Goal: Task Accomplishment & Management: Complete application form

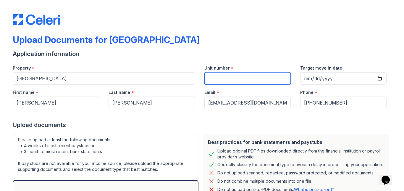
click at [216, 83] on input "Unit number" at bounding box center [248, 78] width 86 height 12
type input "1211"
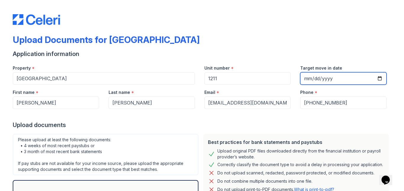
click at [310, 78] on input "Target move in date" at bounding box center [344, 78] width 86 height 12
click at [377, 78] on input "[DATE]" at bounding box center [344, 78] width 86 height 12
click at [378, 75] on input "[DATE]" at bounding box center [344, 78] width 86 height 12
click at [345, 79] on input "[DATE]" at bounding box center [344, 78] width 86 height 12
click at [377, 78] on input "[DATE]" at bounding box center [344, 78] width 86 height 12
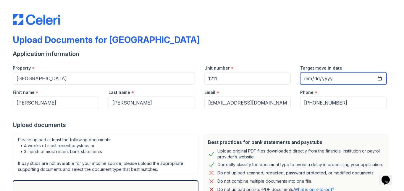
type input "[DATE]"
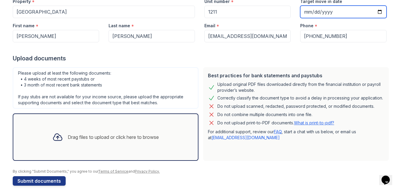
scroll to position [73, 0]
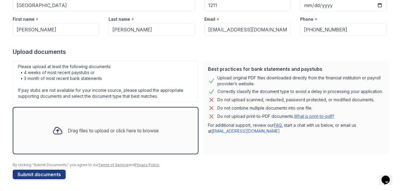
click at [64, 137] on div "Drag files to upload or click here to browse" at bounding box center [106, 131] width 116 height 20
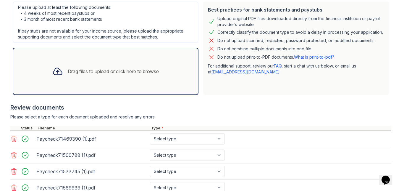
scroll to position [162, 0]
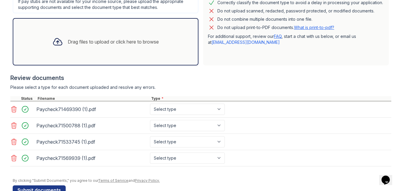
click at [68, 32] on div "Drag files to upload or click here to browse" at bounding box center [106, 42] width 116 height 20
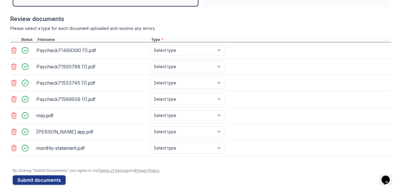
scroll to position [227, 0]
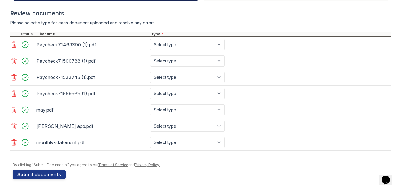
click at [99, 112] on div "may.pdf" at bounding box center [91, 109] width 111 height 9
click at [94, 46] on div "Paycheck71469390 (1).pdf" at bounding box center [91, 44] width 111 height 9
click at [69, 43] on div "Paycheck71469390 (1).pdf" at bounding box center [91, 44] width 111 height 9
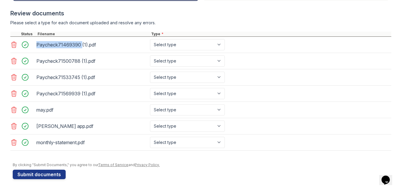
click at [69, 43] on div "Paycheck71469390 (1).pdf" at bounding box center [91, 44] width 111 height 9
click at [388, 96] on div "Paycheck71569939 (1).pdf Select type Paystub Bank Statement Offer Letter Tax Do…" at bounding box center [200, 94] width 381 height 16
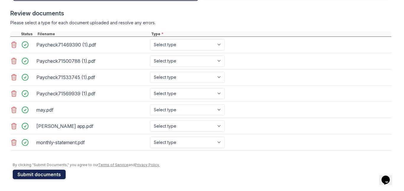
click at [42, 167] on button "Submit documents" at bounding box center [39, 174] width 53 height 9
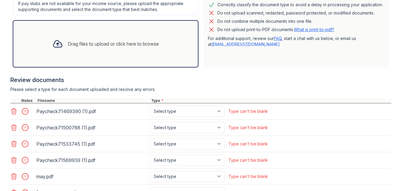
scroll to position [178, 0]
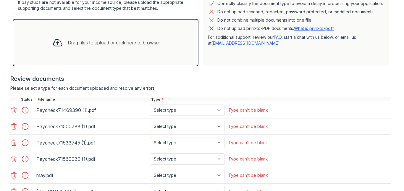
click at [110, 45] on div "Drag files to upload or click here to browse" at bounding box center [113, 42] width 91 height 7
click at [63, 37] on div "Drag files to upload or click here to browse" at bounding box center [106, 43] width 116 height 20
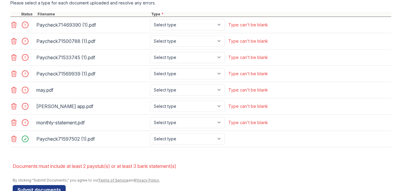
scroll to position [249, 0]
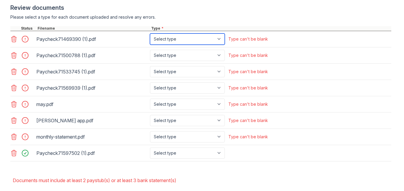
click at [219, 40] on select "Select type Paystub Bank Statement Offer Letter Tax Documents Benefit Award Let…" at bounding box center [187, 38] width 75 height 11
select select "paystub"
click at [150, 33] on select "Select type Paystub Bank Statement Offer Letter Tax Documents Benefit Award Let…" at bounding box center [187, 38] width 75 height 11
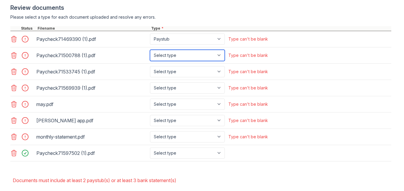
click at [210, 51] on select "Select type Paystub Bank Statement Offer Letter Tax Documents Benefit Award Let…" at bounding box center [187, 55] width 75 height 11
select select "paystub"
click at [150, 50] on select "Select type Paystub Bank Statement Offer Letter Tax Documents Benefit Award Let…" at bounding box center [187, 55] width 75 height 11
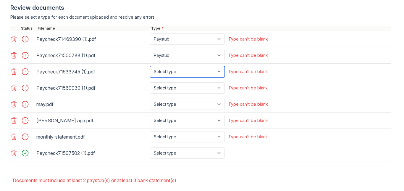
click at [217, 70] on select "Select type Paystub Bank Statement Offer Letter Tax Documents Benefit Award Let…" at bounding box center [187, 71] width 75 height 11
select select "paystub"
click at [150, 66] on select "Select type Paystub Bank Statement Offer Letter Tax Documents Benefit Award Let…" at bounding box center [187, 71] width 75 height 11
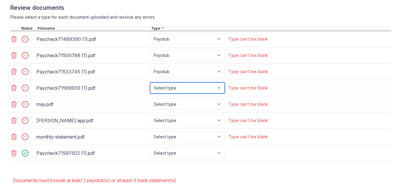
click at [217, 85] on select "Select type Paystub Bank Statement Offer Letter Tax Documents Benefit Award Let…" at bounding box center [187, 87] width 75 height 11
select select "paystub"
click at [150, 82] on select "Select type Paystub Bank Statement Offer Letter Tax Documents Benefit Award Let…" at bounding box center [187, 87] width 75 height 11
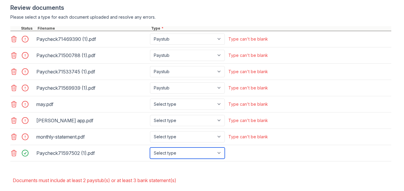
click at [162, 155] on select "Select type Paystub Bank Statement Offer Letter Tax Documents Benefit Award Let…" at bounding box center [187, 152] width 75 height 11
select select "paystub"
click at [150, 147] on select "Select type Paystub Bank Statement Offer Letter Tax Documents Benefit Award Let…" at bounding box center [187, 152] width 75 height 11
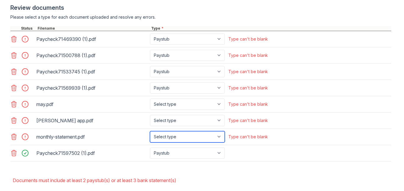
click at [166, 137] on select "Select type Paystub Bank Statement Offer Letter Tax Documents Benefit Award Let…" at bounding box center [187, 136] width 75 height 11
select select "bank_statement"
click at [150, 131] on select "Select type Paystub Bank Statement Offer Letter Tax Documents Benefit Award Let…" at bounding box center [187, 136] width 75 height 11
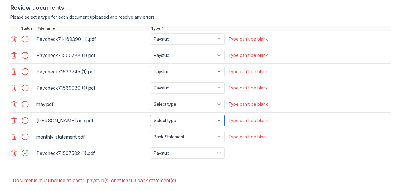
click at [172, 122] on select "Select type Paystub Bank Statement Offer Letter Tax Documents Benefit Award Let…" at bounding box center [187, 120] width 75 height 11
select select "bank_statement"
click at [150, 115] on select "Select type Paystub Bank Statement Offer Letter Tax Documents Benefit Award Let…" at bounding box center [187, 120] width 75 height 11
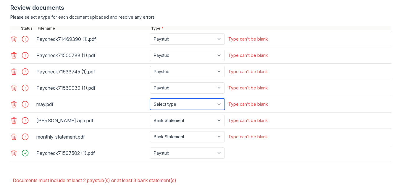
click at [171, 104] on select "Select type Paystub Bank Statement Offer Letter Tax Documents Benefit Award Let…" at bounding box center [187, 104] width 75 height 11
select select "bank_statement"
click at [150, 99] on select "Select type Paystub Bank Statement Offer Letter Tax Documents Benefit Award Let…" at bounding box center [187, 104] width 75 height 11
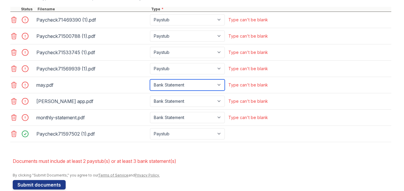
scroll to position [278, 0]
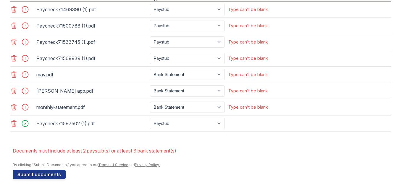
click at [23, 108] on div at bounding box center [27, 107] width 17 height 8
drag, startPoint x: 26, startPoint y: 89, endPoint x: 37, endPoint y: 84, distance: 13.0
click at [27, 89] on div at bounding box center [27, 91] width 17 height 8
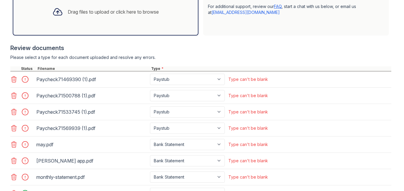
scroll to position [219, 0]
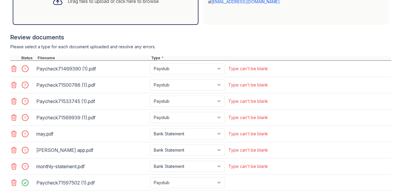
click at [277, 71] on div "Paycheck71469390 (1).pdf Select type Paystub Bank Statement Offer Letter Tax Do…" at bounding box center [200, 69] width 381 height 16
click at [274, 85] on div "Paycheck71500788 (1).pdf Select type Paystub Bank Statement Offer Letter Tax Do…" at bounding box center [200, 85] width 381 height 16
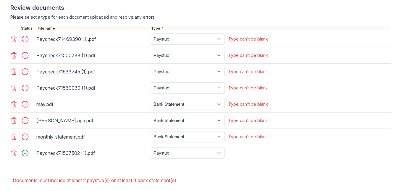
scroll to position [278, 0]
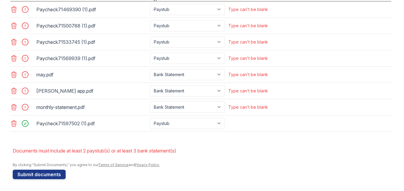
click at [274, 84] on div "[PERSON_NAME] app.pdf Select type Paystub Bank Statement Offer Letter Tax Docum…" at bounding box center [200, 91] width 381 height 16
click at [28, 167] on button "Submit documents" at bounding box center [39, 174] width 53 height 9
